Goal: Task Accomplishment & Management: Use online tool/utility

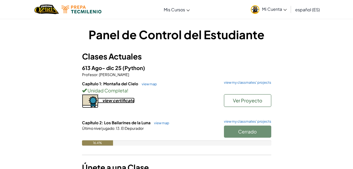
click at [115, 102] on div "view certificate" at bounding box center [118, 100] width 32 height 6
click at [186, 127] on div "Último nivel jugado : 13. El Depurador" at bounding box center [176, 127] width 189 height 5
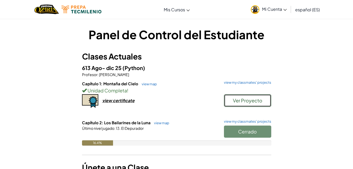
click at [245, 99] on span "Ver Proyecto" at bounding box center [247, 100] width 29 height 6
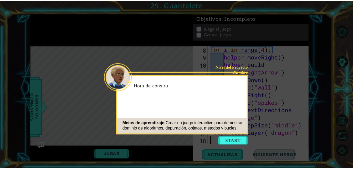
scroll to position [76, 0]
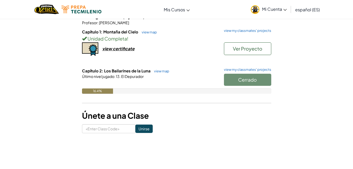
scroll to position [53, 0]
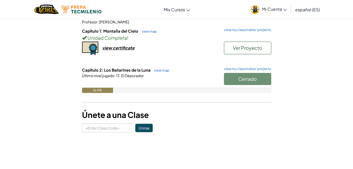
click at [238, 79] on div "Cerrado" at bounding box center [244, 80] width 53 height 15
